Goal: Information Seeking & Learning: Learn about a topic

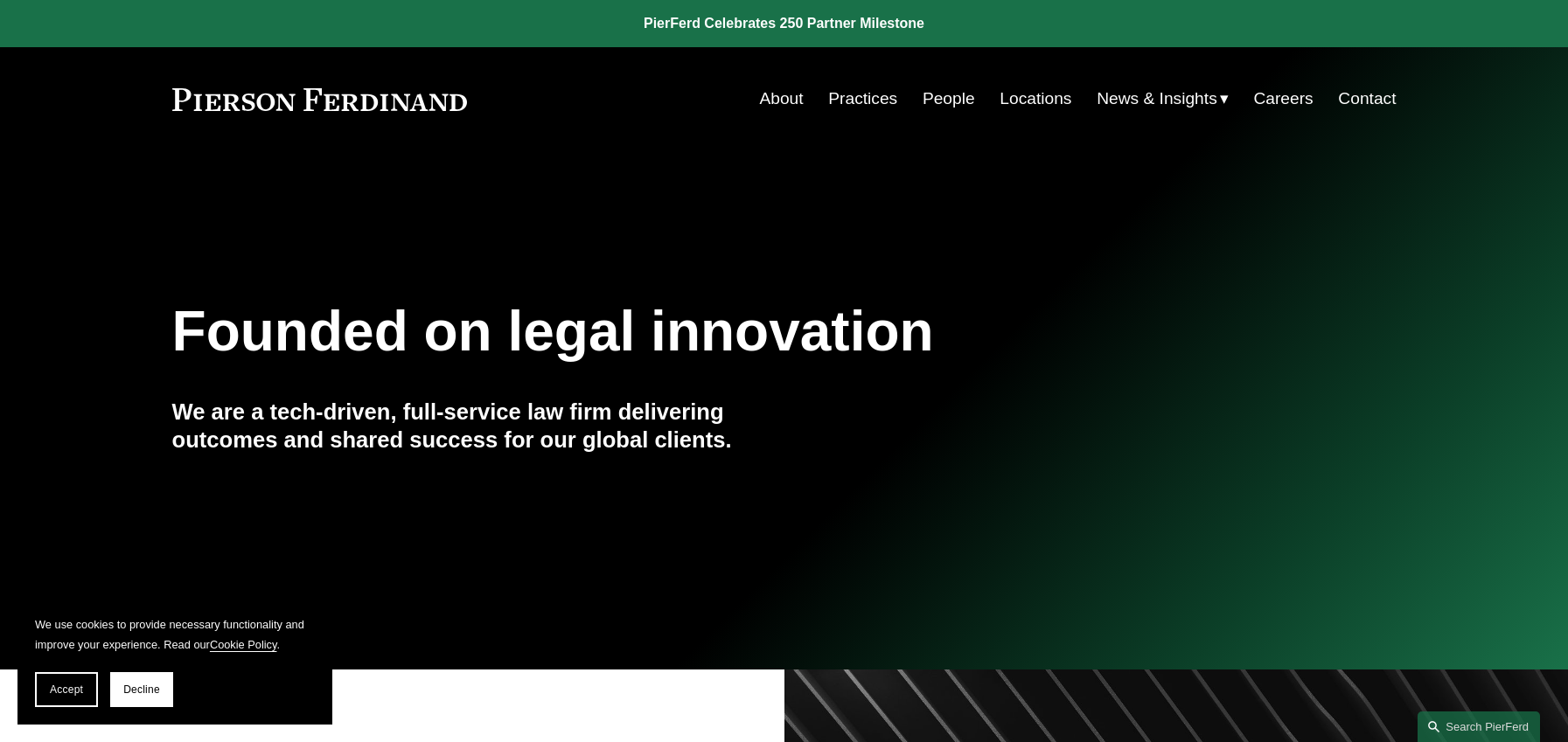
click at [923, 111] on link "People" at bounding box center [948, 99] width 52 height 33
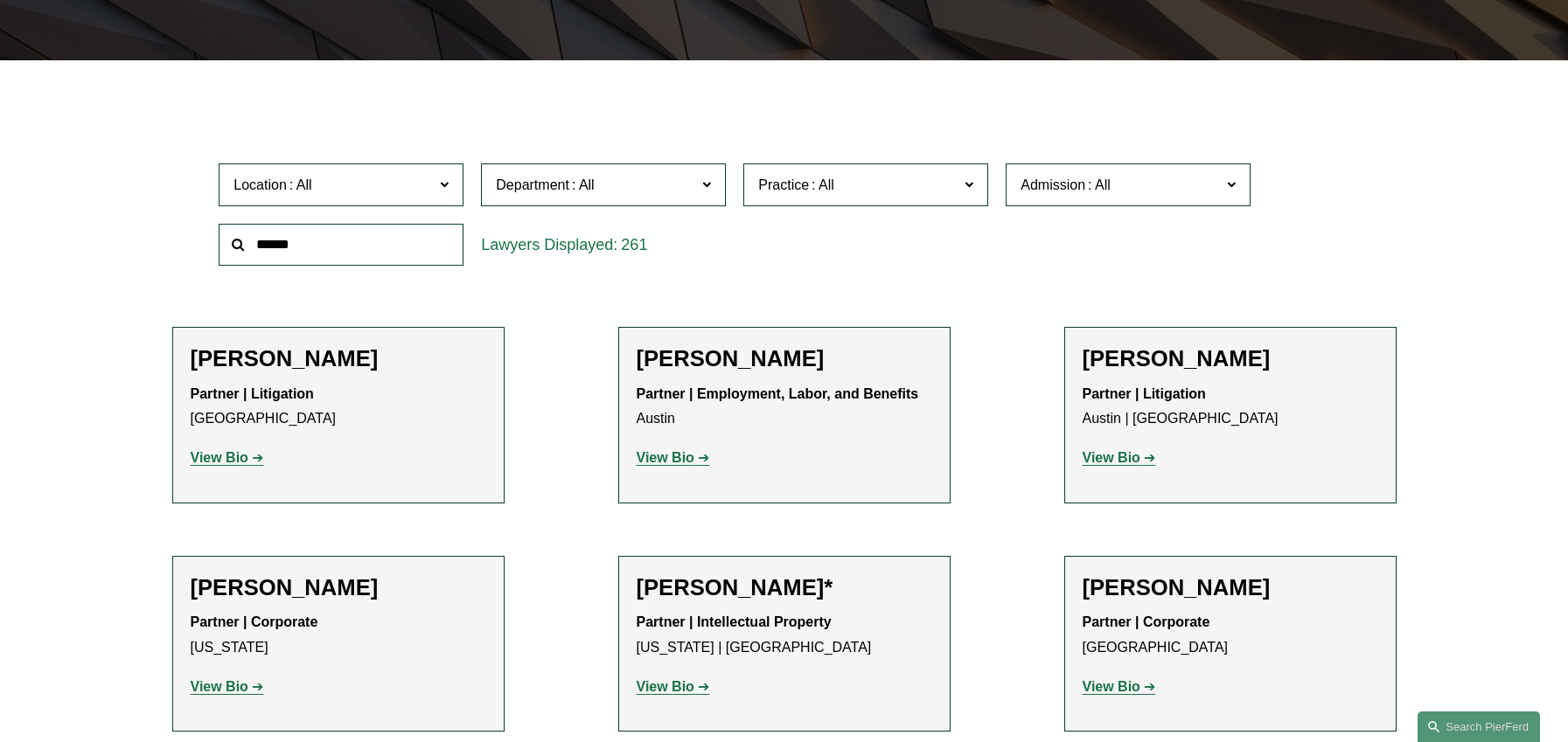
drag, startPoint x: 0, startPoint y: 0, endPoint x: 664, endPoint y: 318, distance: 736.2
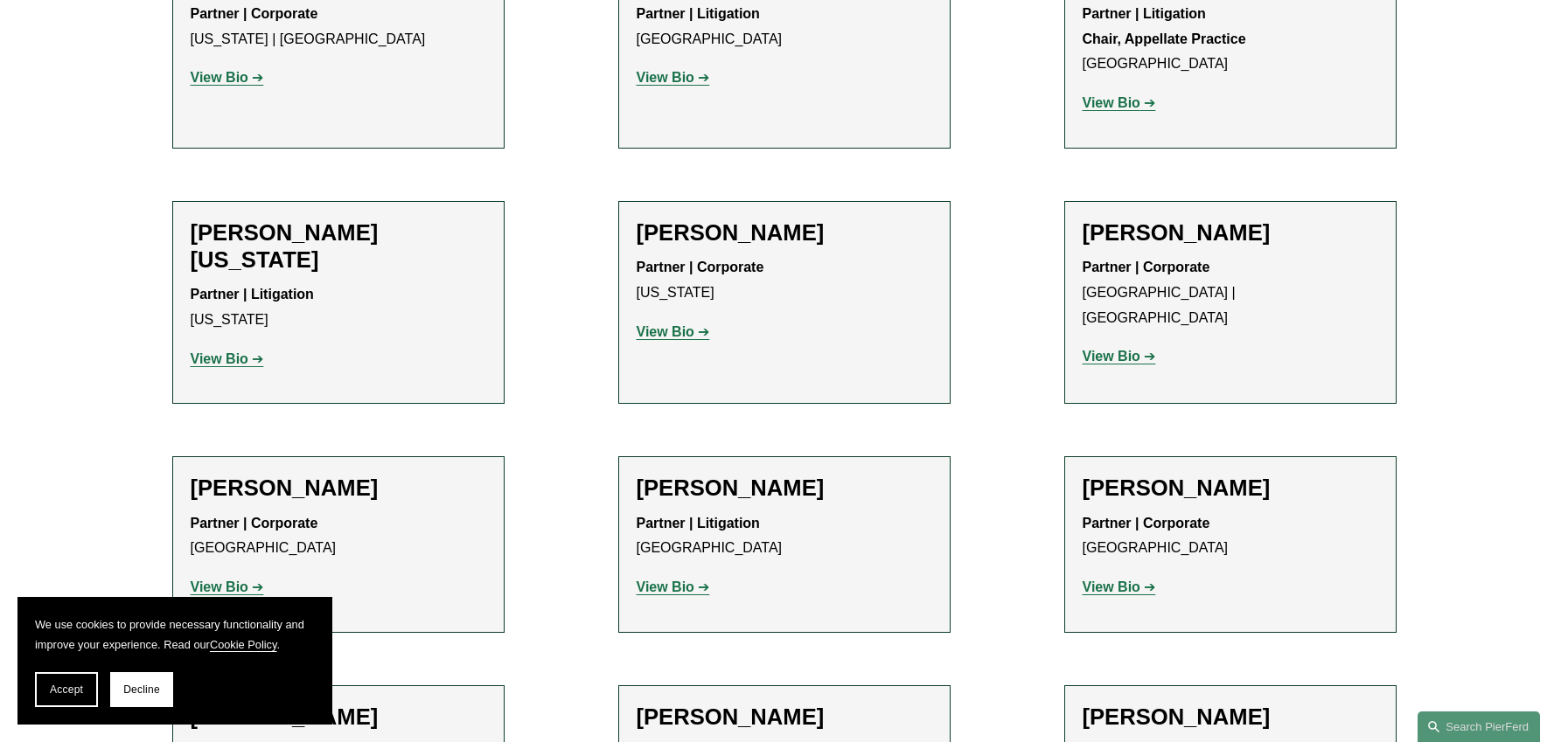
scroll to position [21447, 0]
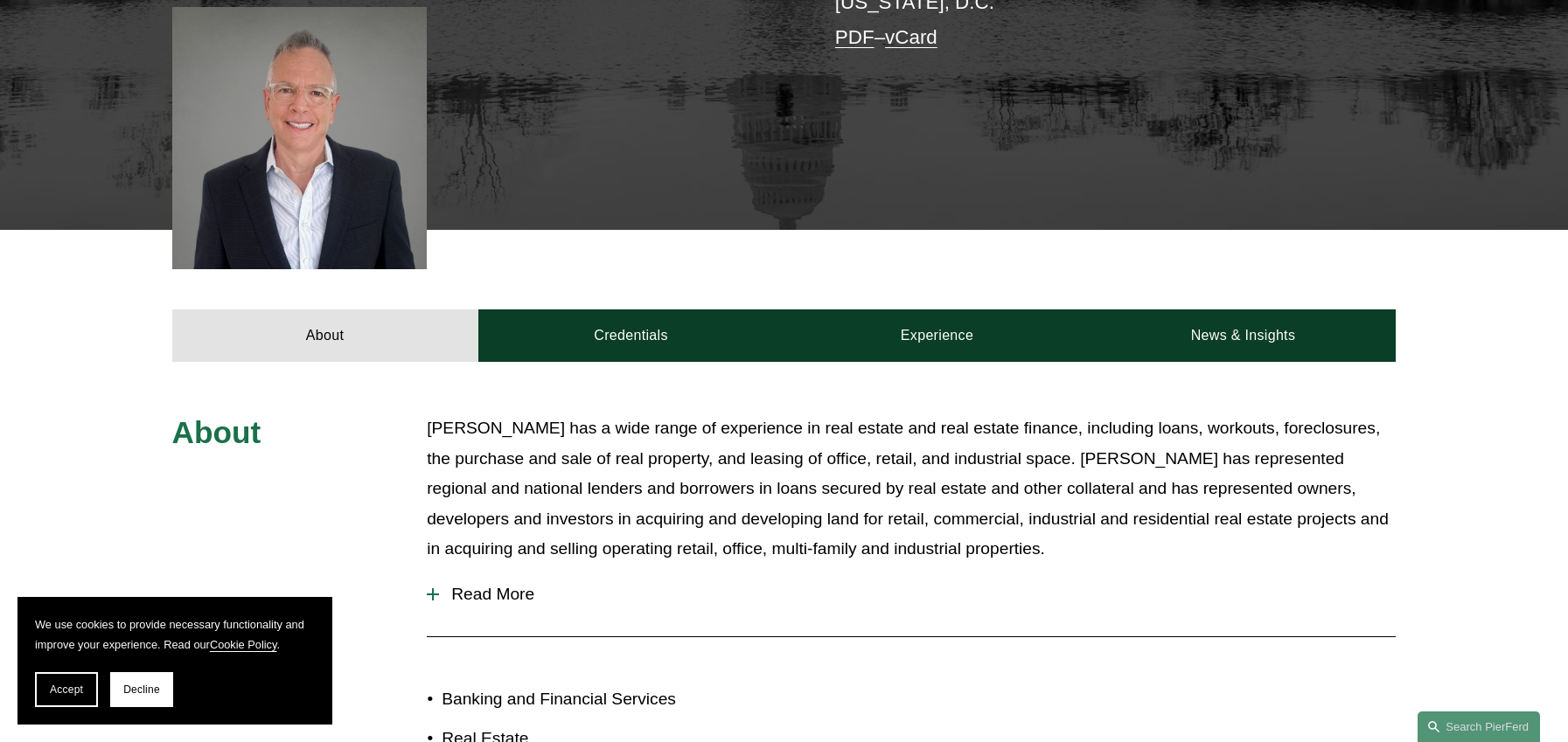
scroll to position [490, 0]
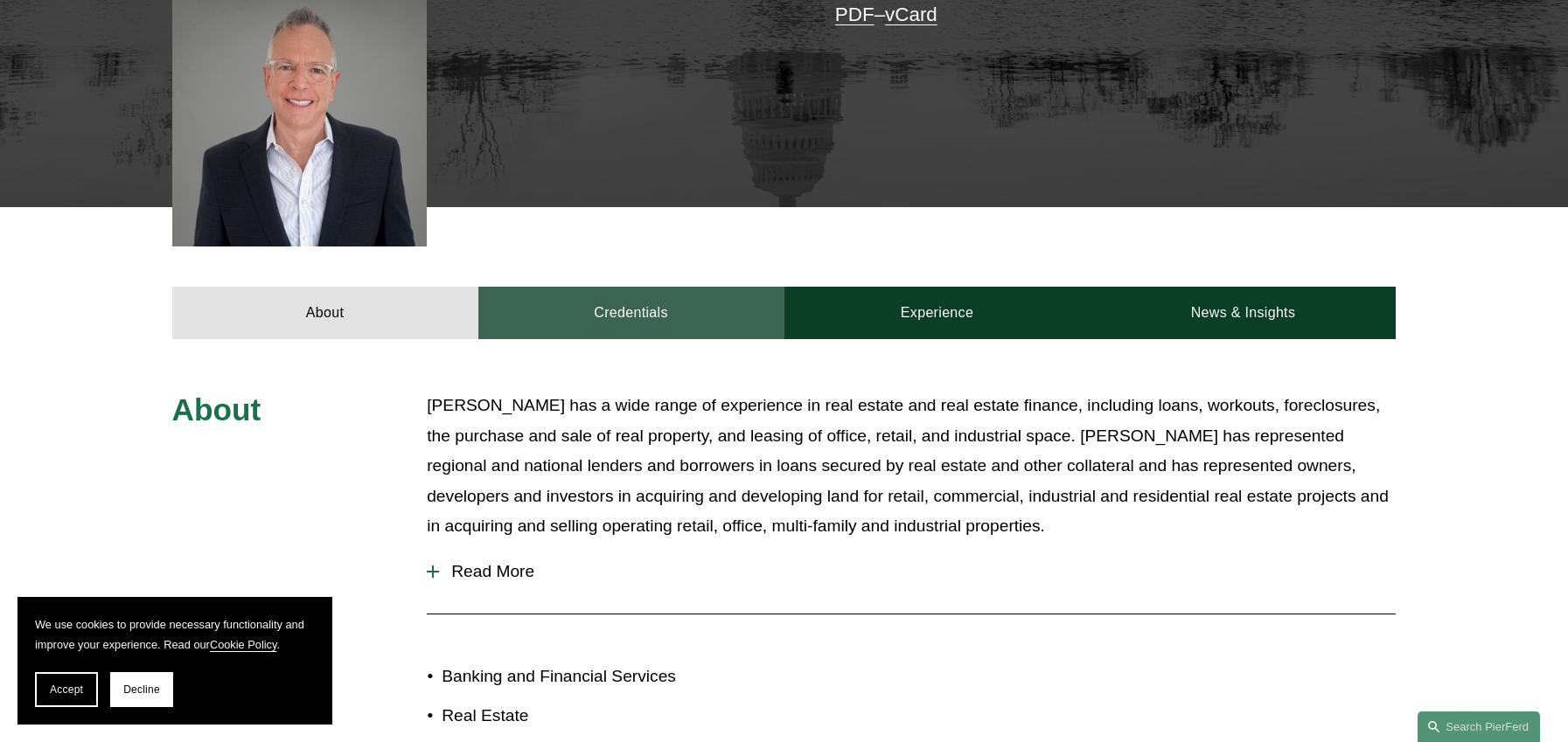
click at [631, 315] on link "Credentials" at bounding box center [631, 313] width 306 height 52
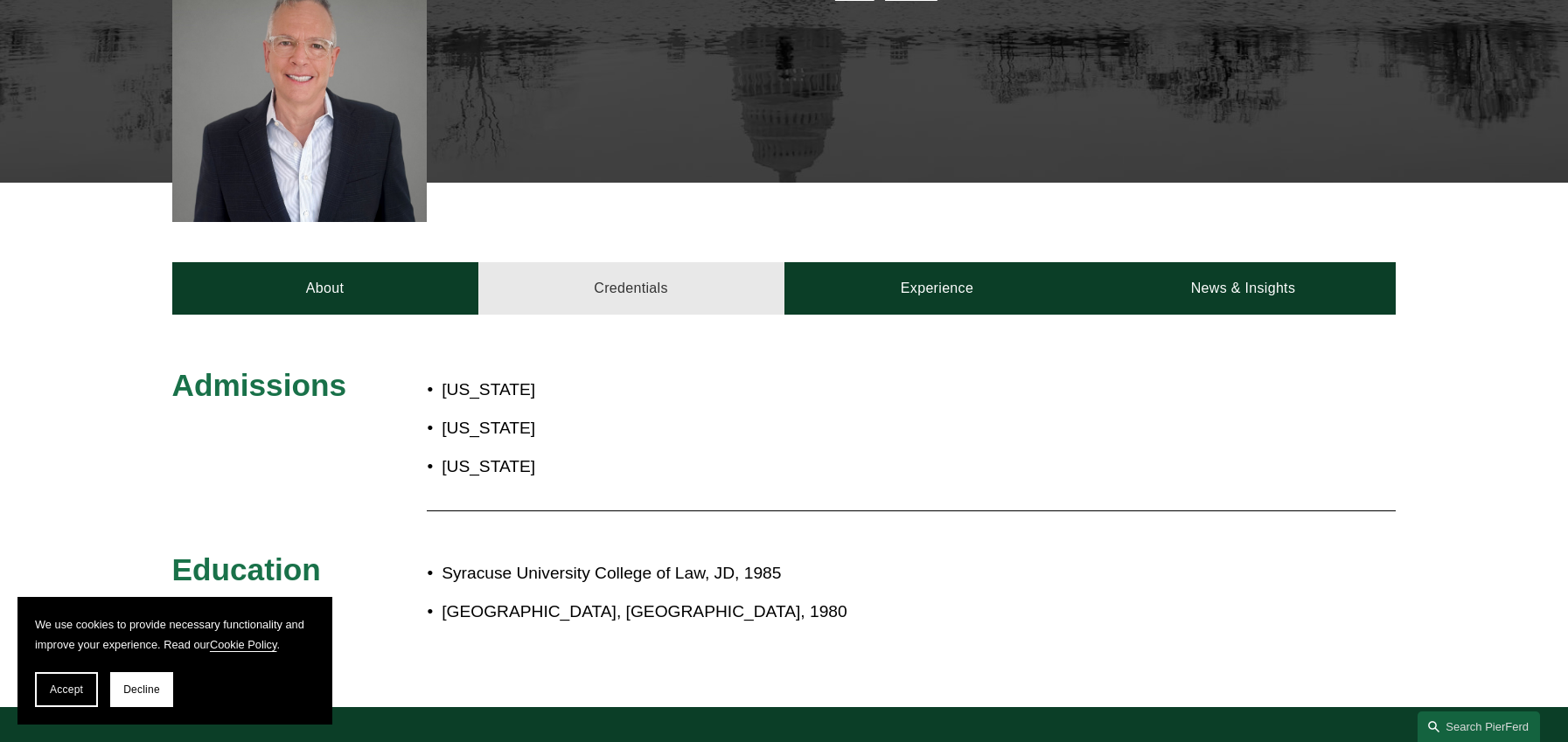
scroll to position [520, 0]
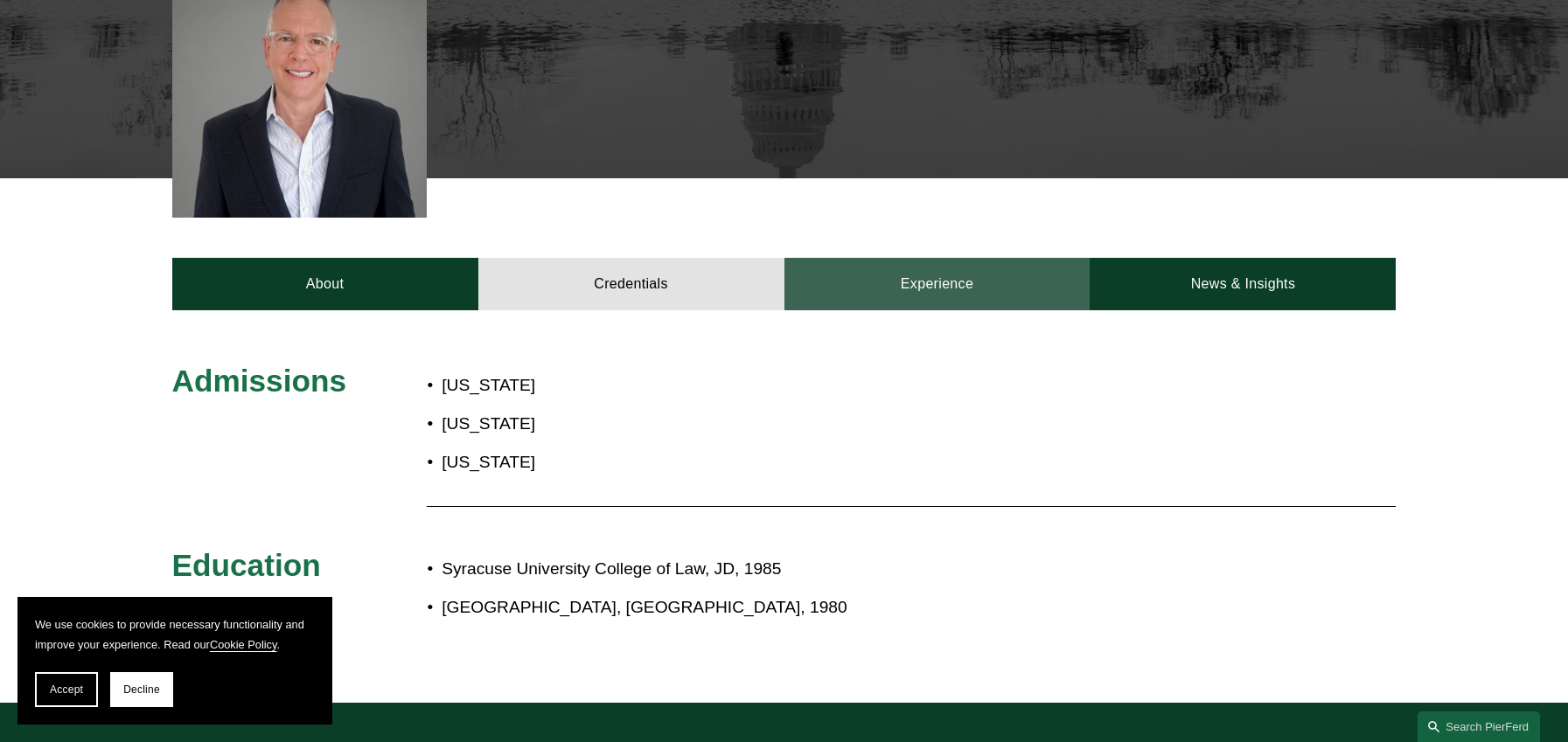
click at [893, 269] on link "Experience" at bounding box center [937, 283] width 306 height 52
